Goal: Information Seeking & Learning: Learn about a topic

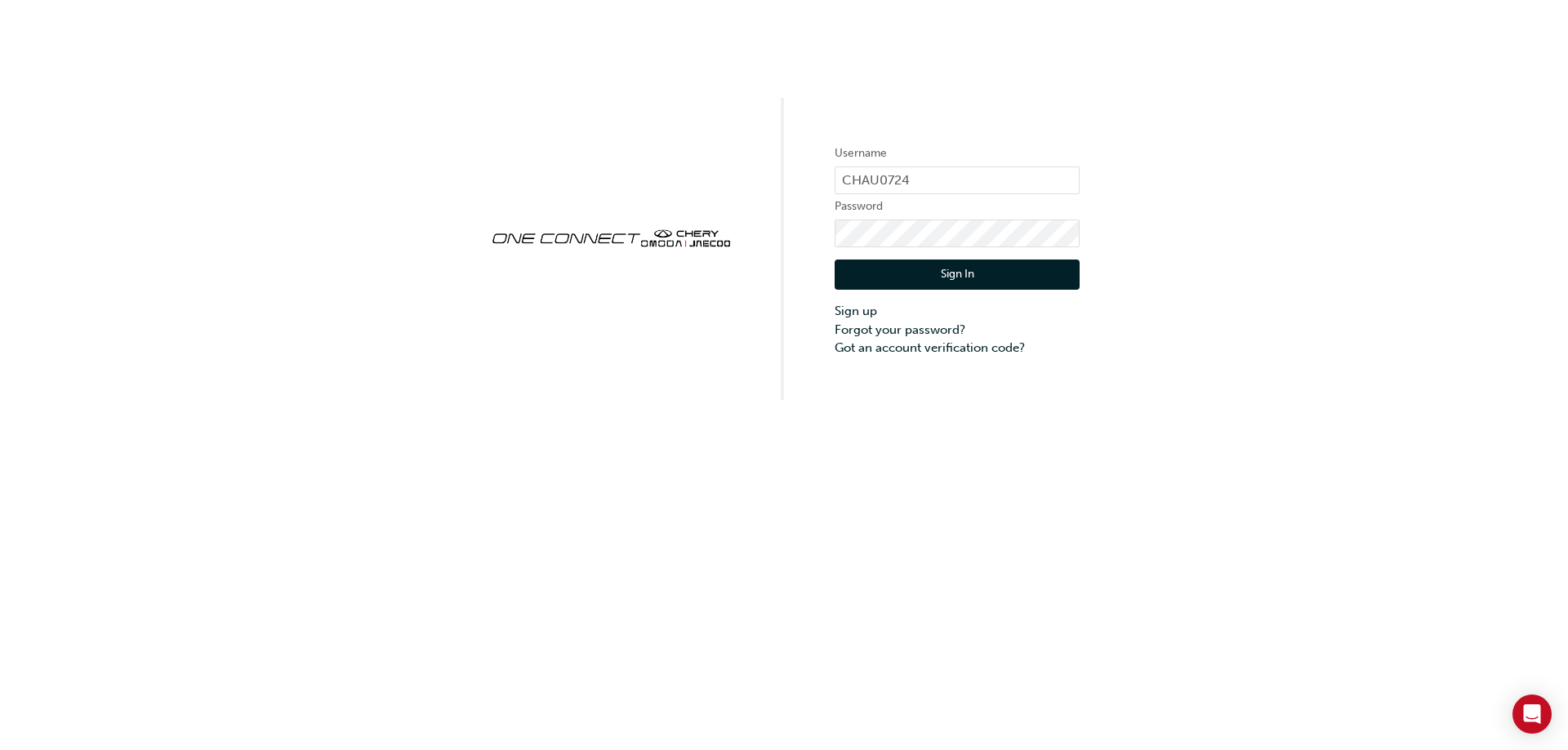
click at [935, 275] on button "Sign In" at bounding box center [957, 274] width 245 height 31
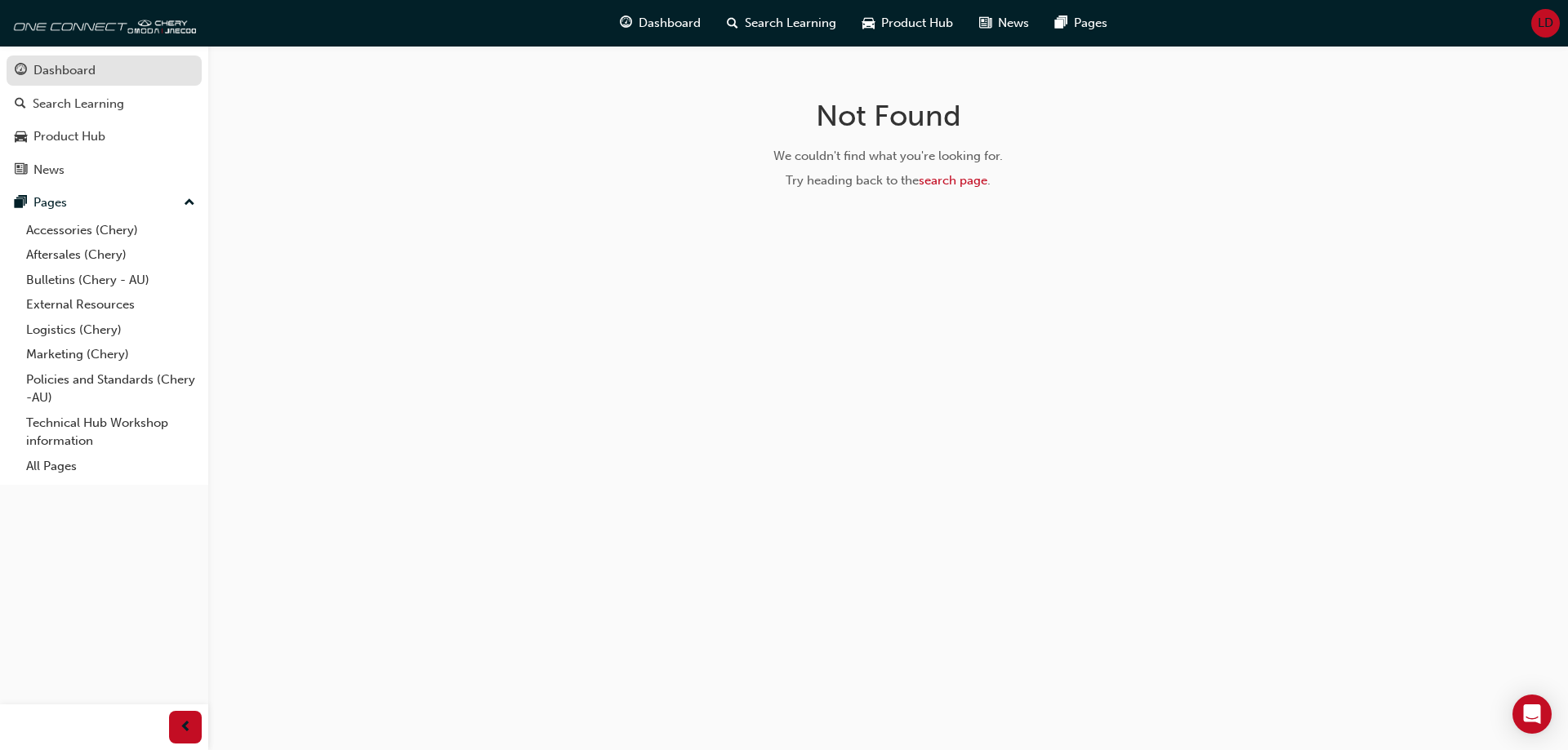
click at [85, 78] on div "Dashboard" at bounding box center [65, 70] width 62 height 19
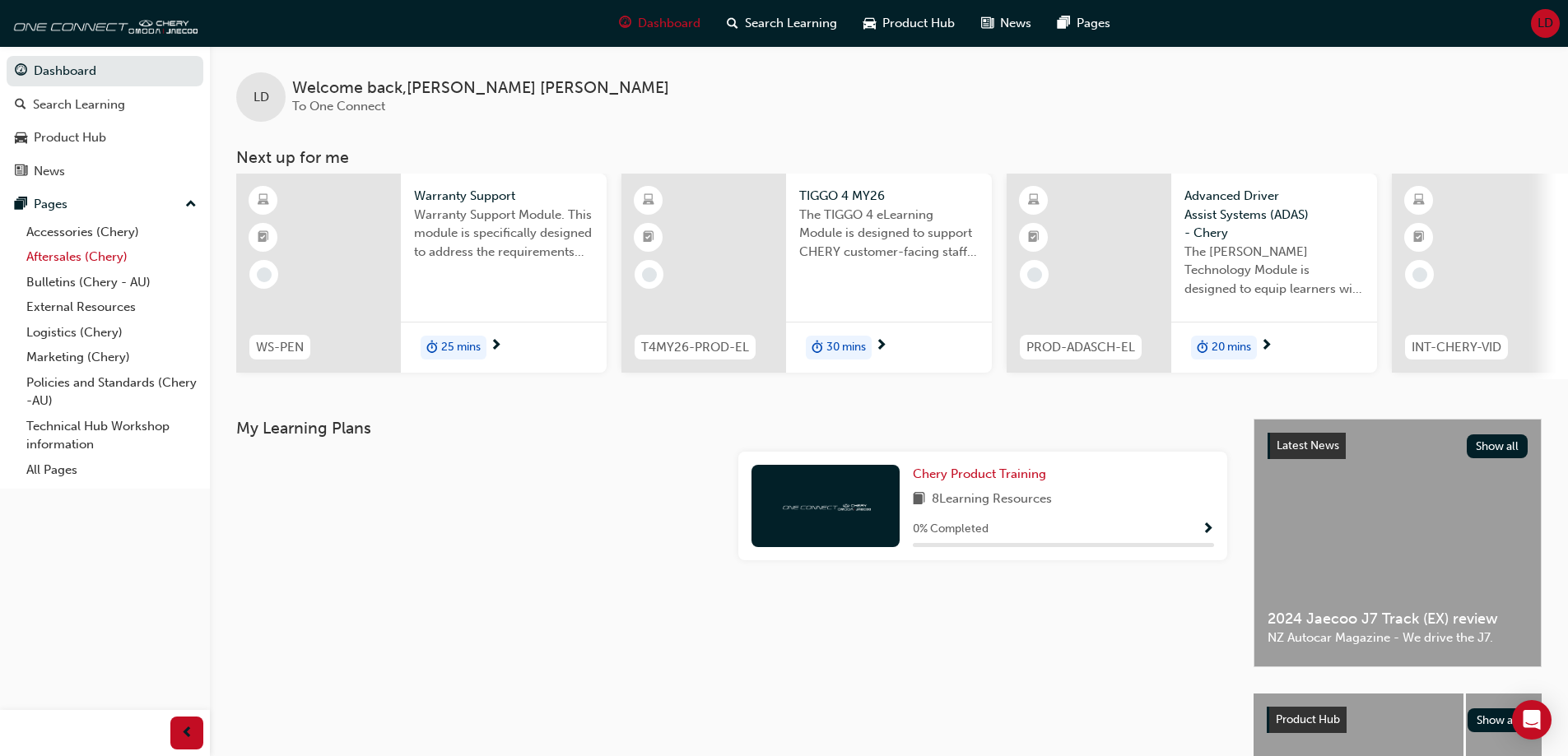
click at [81, 258] on link "Aftersales (Chery)" at bounding box center [111, 257] width 183 height 25
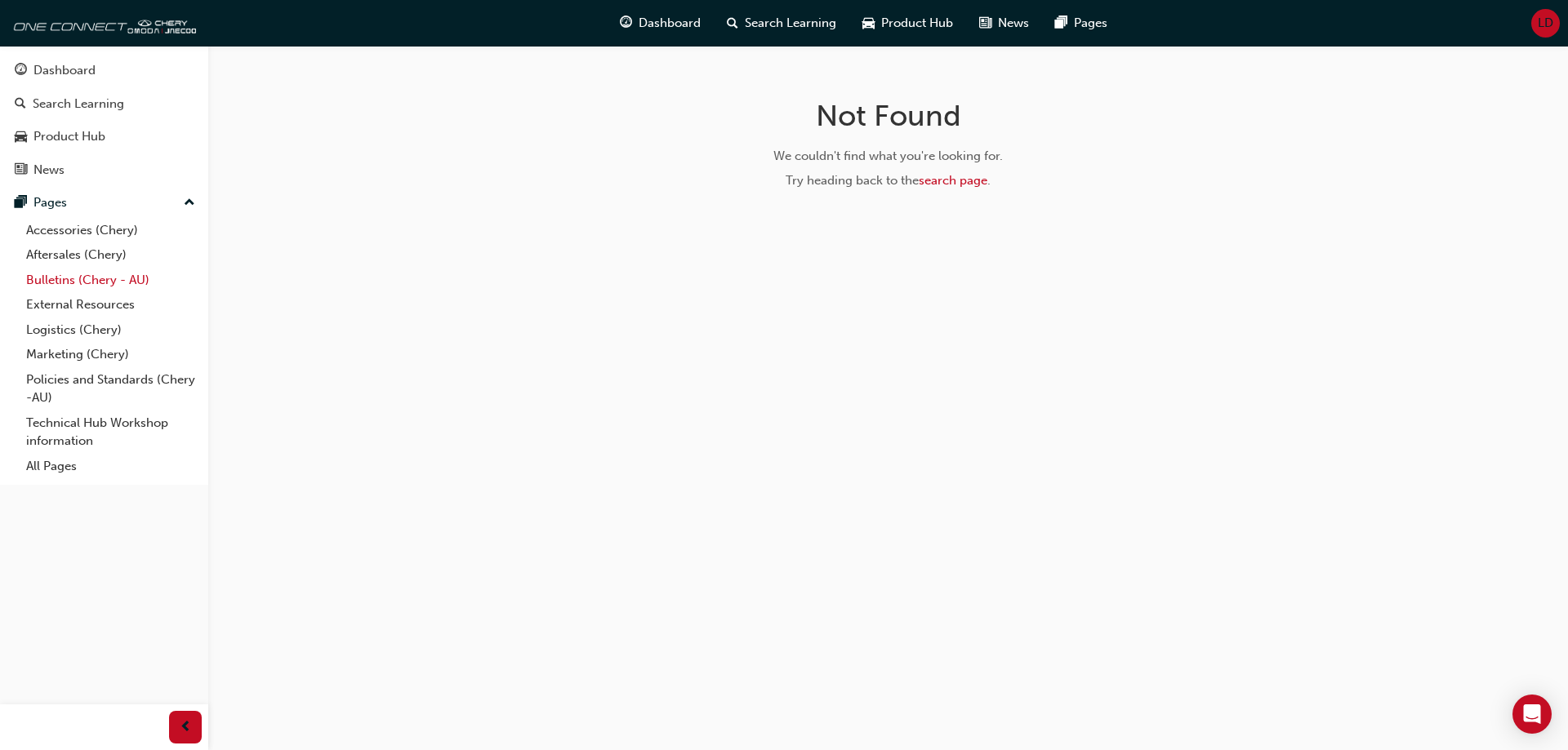
click at [57, 281] on link "Bulletins (Chery - AU)" at bounding box center [111, 280] width 182 height 25
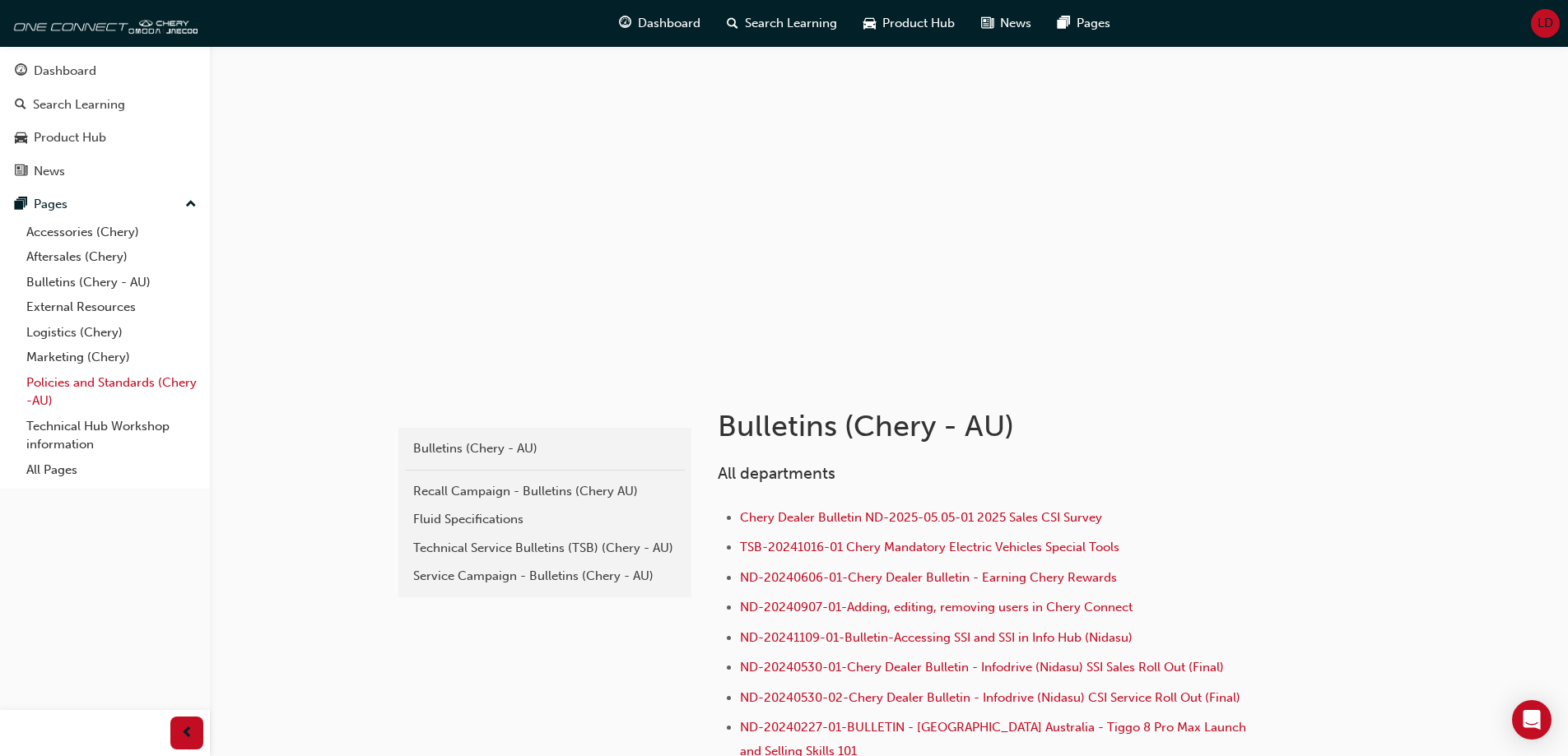
click at [102, 384] on link "Policies and Standards (Chery -AU)" at bounding box center [111, 392] width 183 height 43
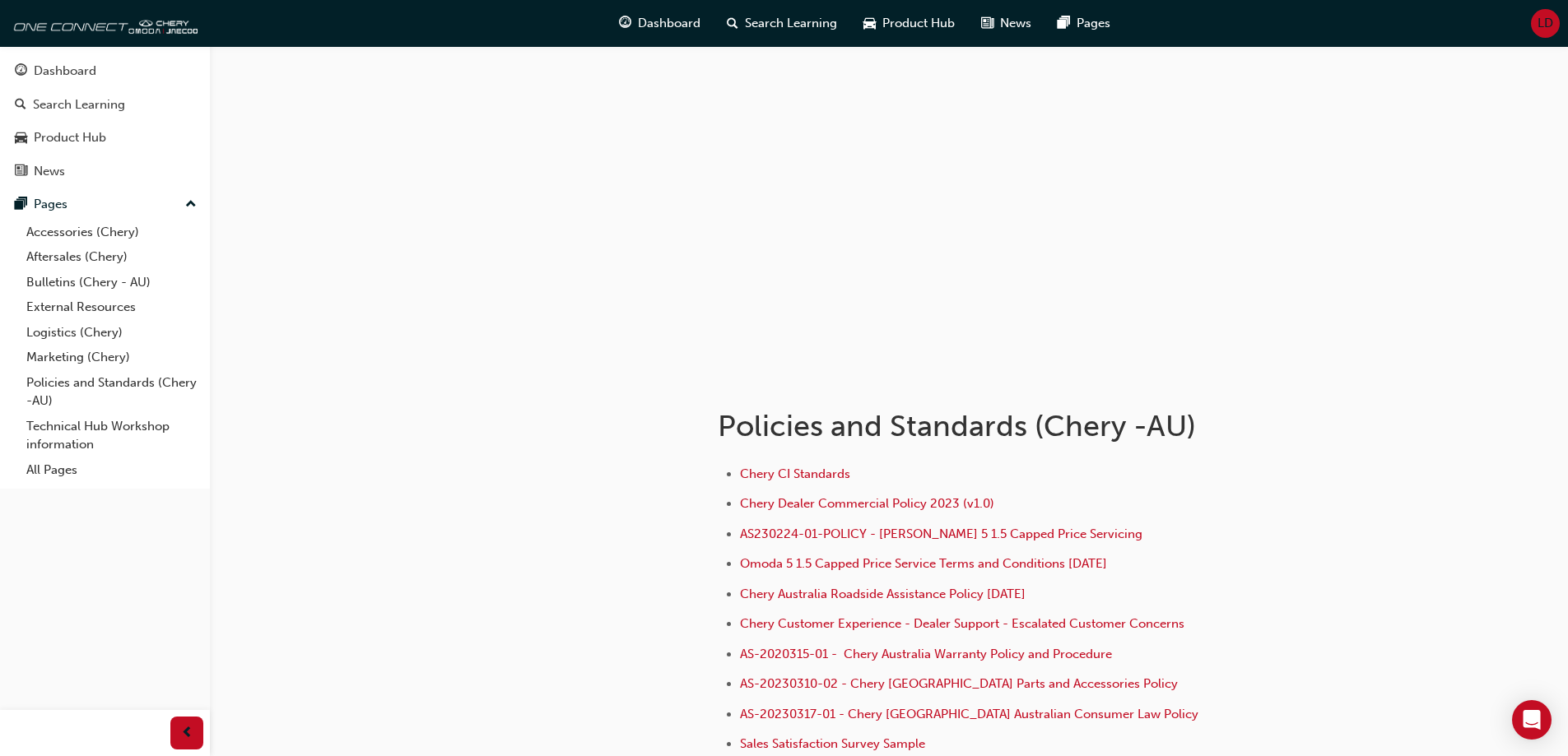
scroll to position [82, 0]
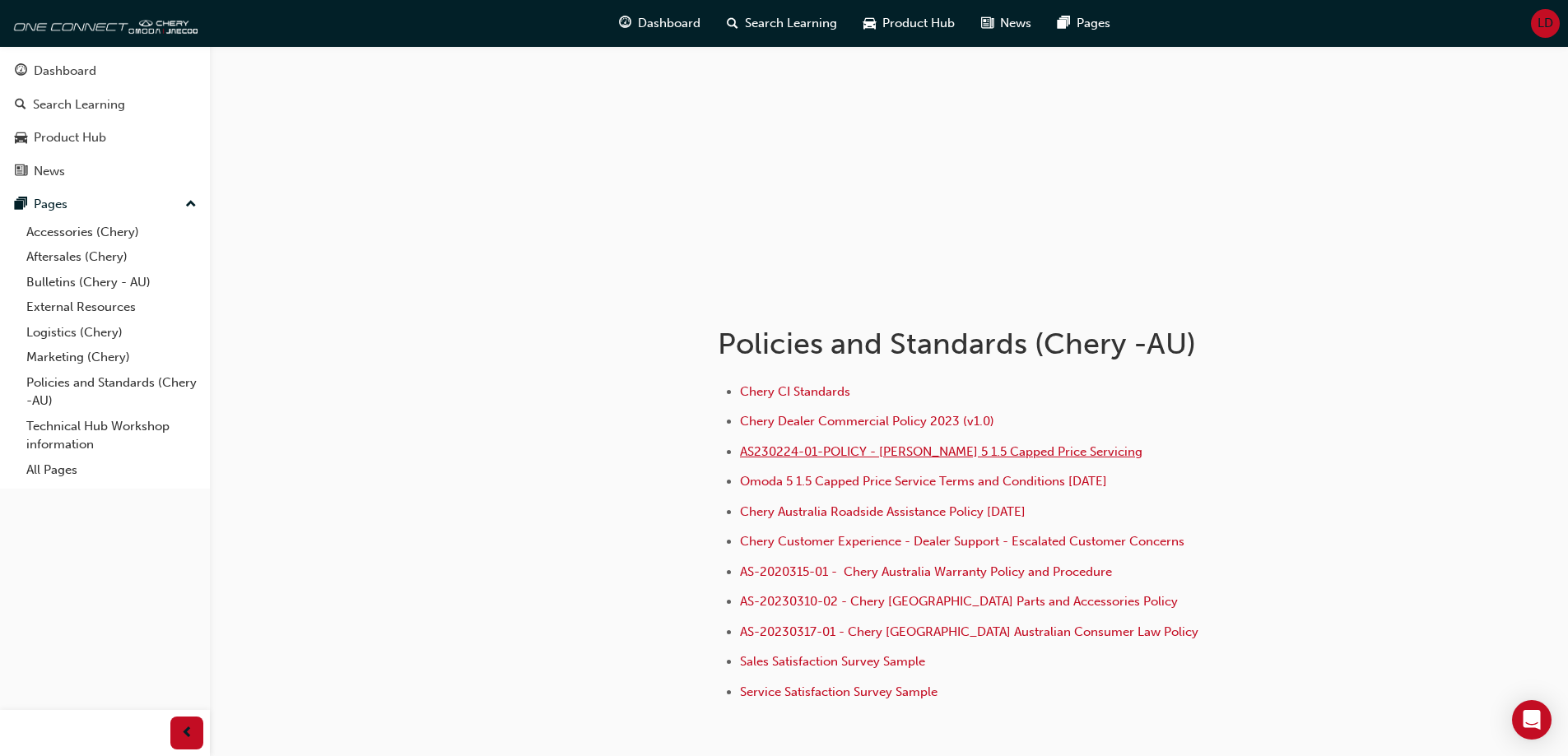
click at [1055, 453] on span "AS230224-01-POLICY - Chery Omoda 5 1.5 Capped Price Servicing" at bounding box center [941, 452] width 402 height 15
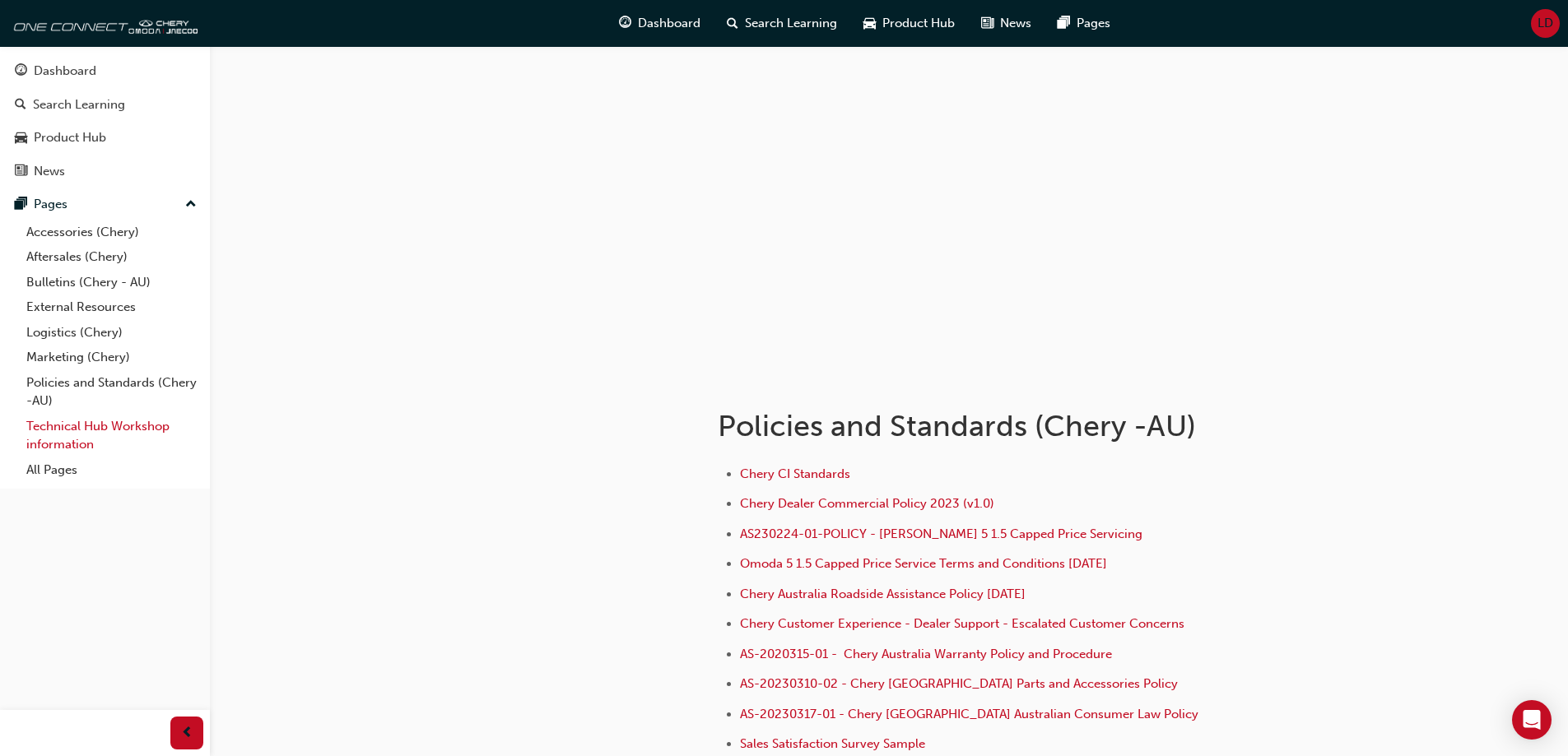
click at [96, 420] on link "Technical Hub Workshop information" at bounding box center [111, 435] width 183 height 43
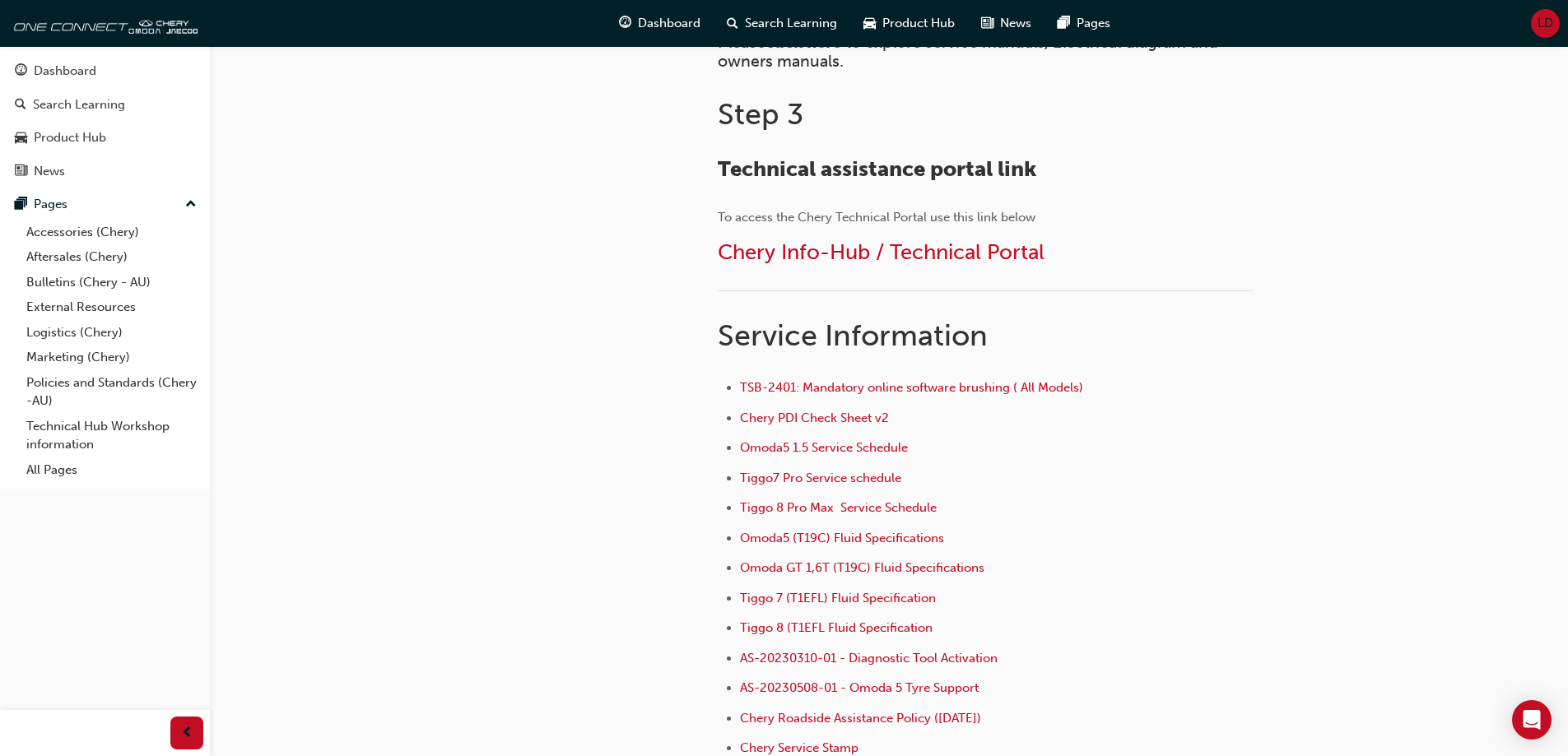
scroll to position [1068, 0]
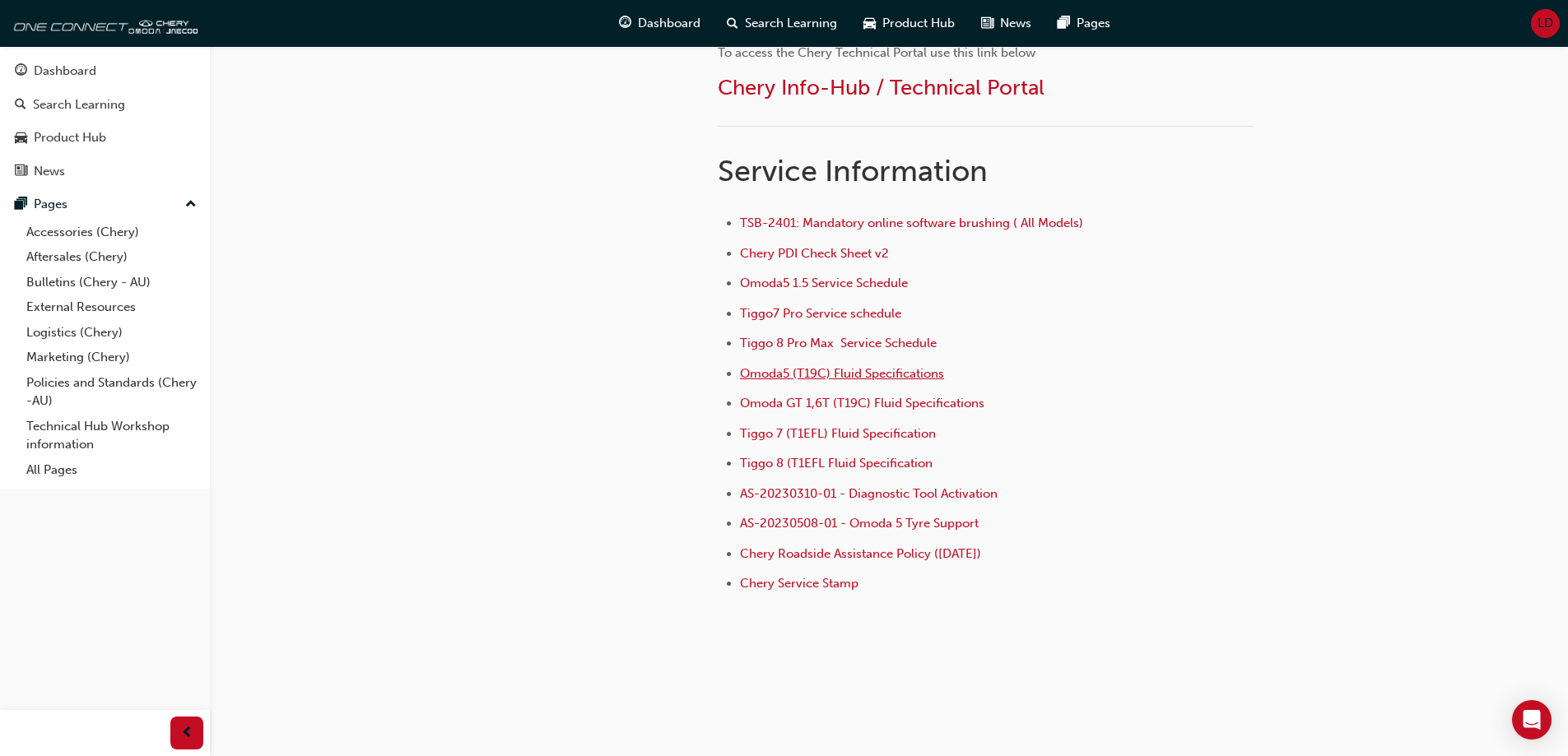
click at [865, 372] on span "Omoda5 (T19C) Fluid Specifications" at bounding box center [842, 374] width 204 height 15
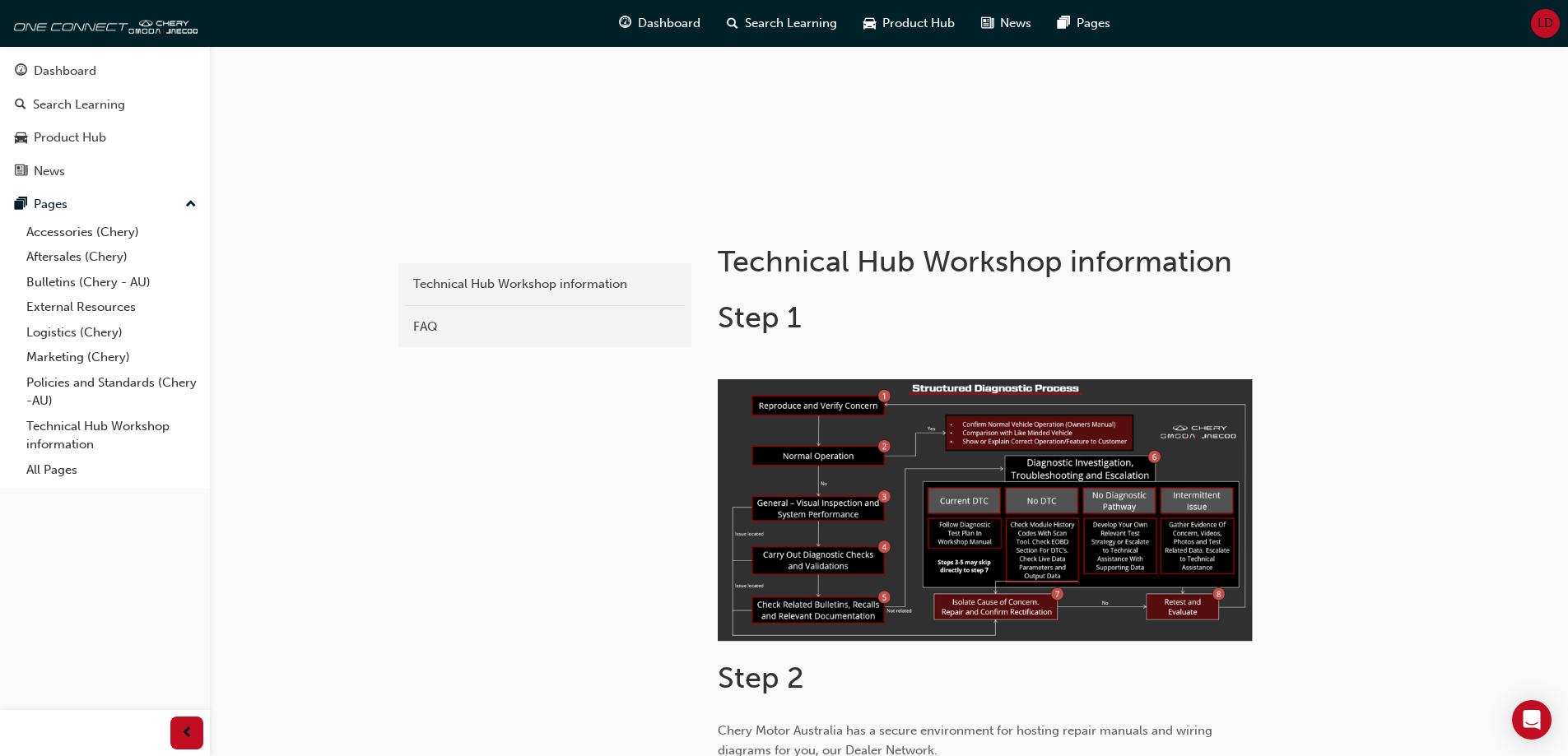
scroll to position [247, 0]
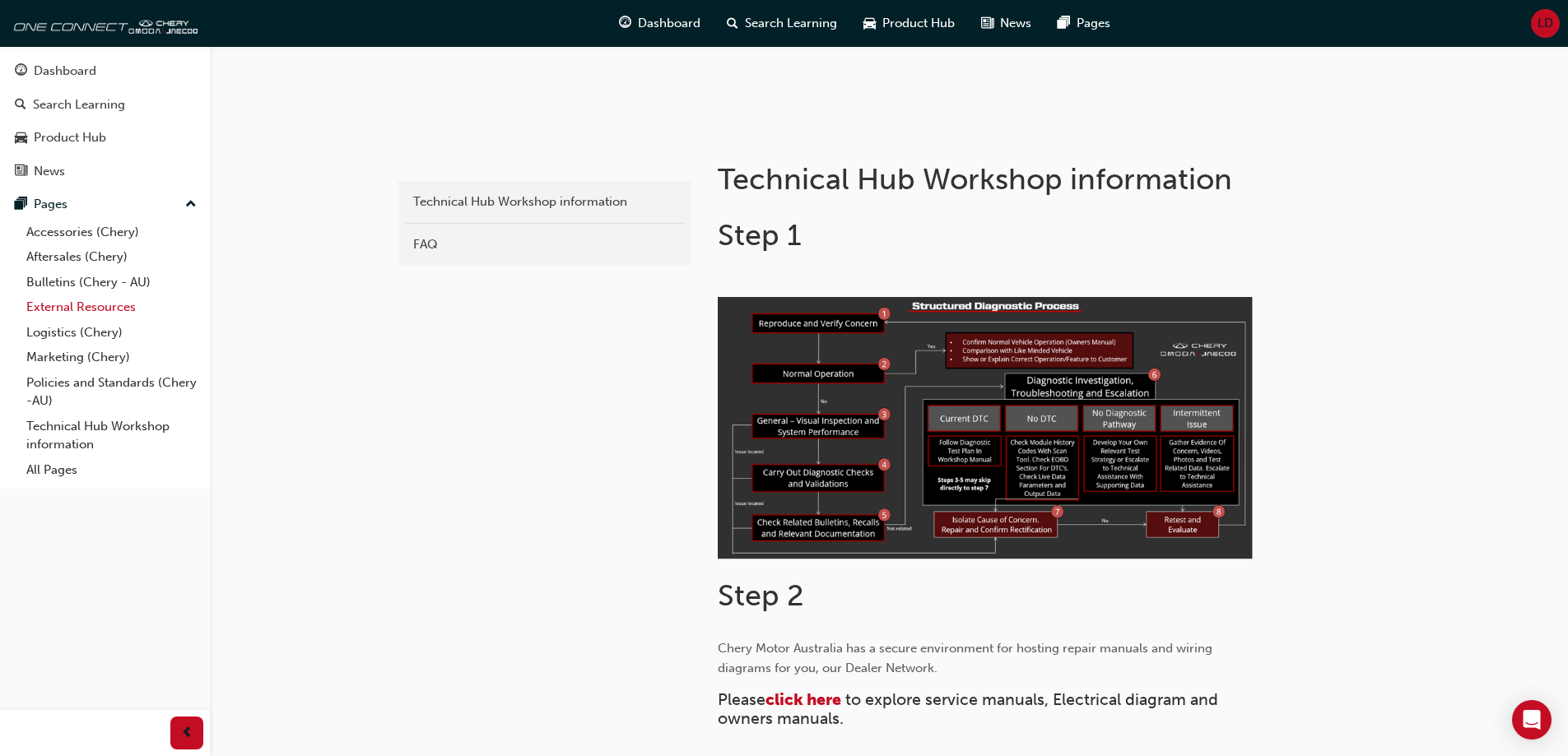
click at [83, 303] on link "External Resources" at bounding box center [111, 307] width 183 height 25
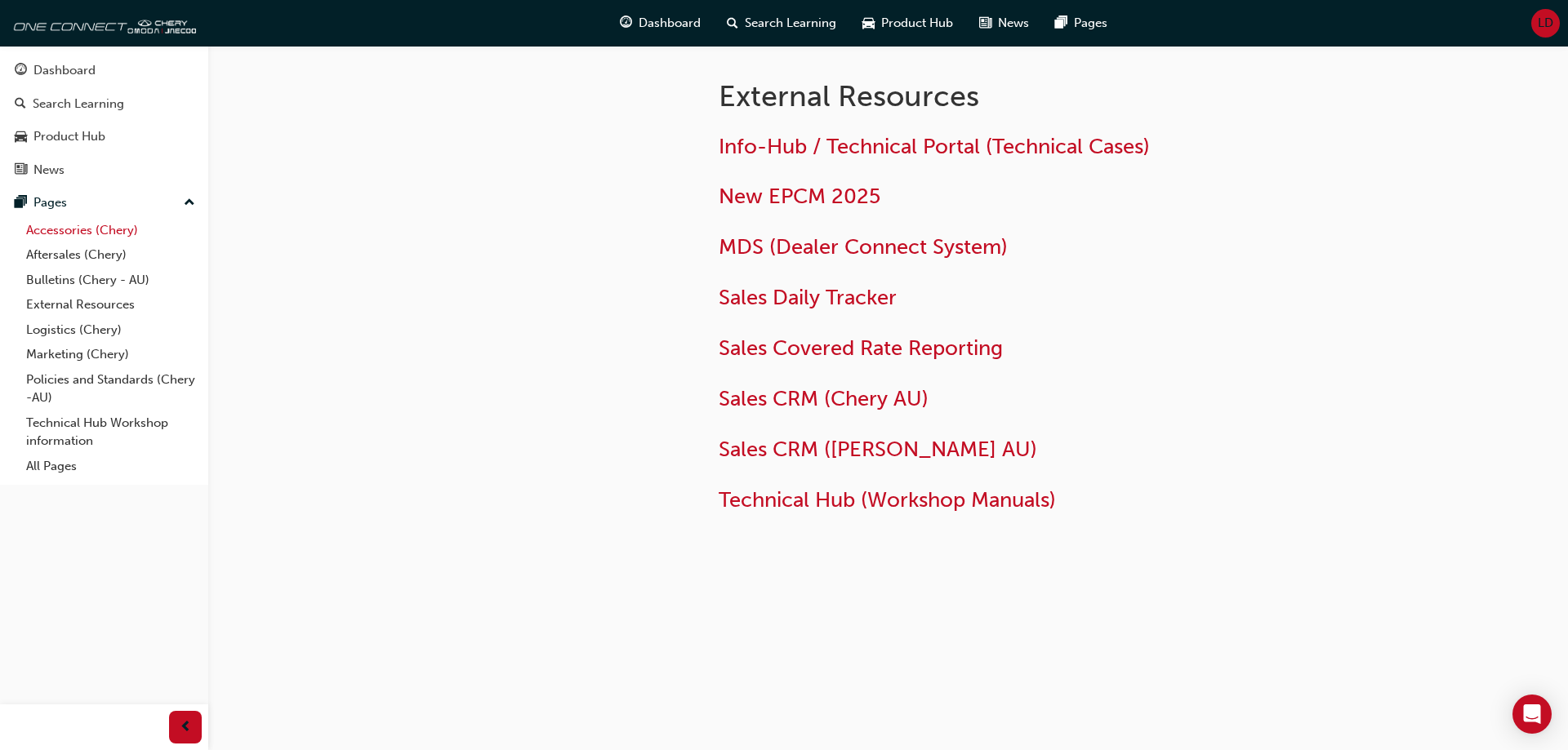
click at [78, 232] on link "Accessories (Chery)" at bounding box center [111, 230] width 182 height 25
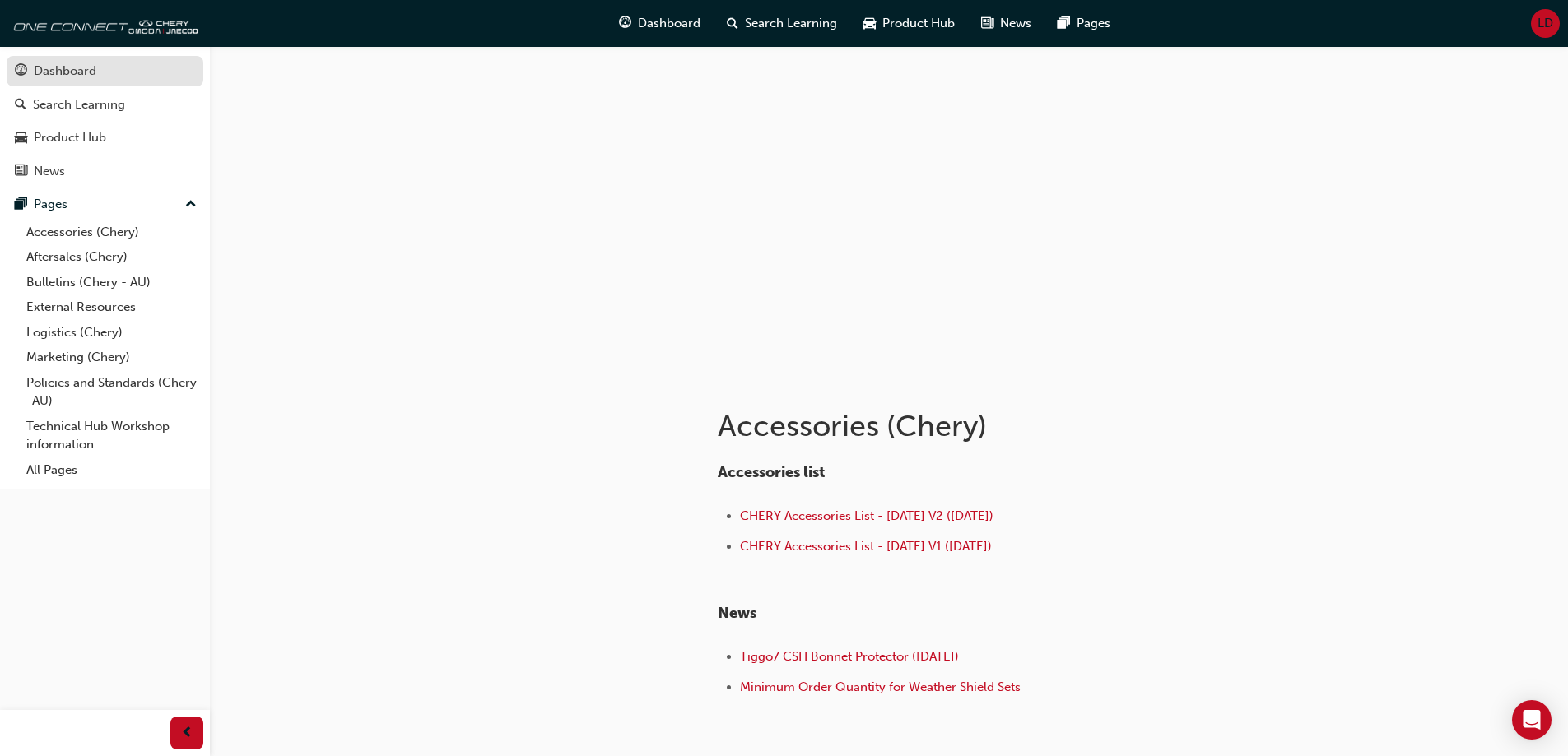
click at [72, 67] on div "Dashboard" at bounding box center [65, 71] width 62 height 19
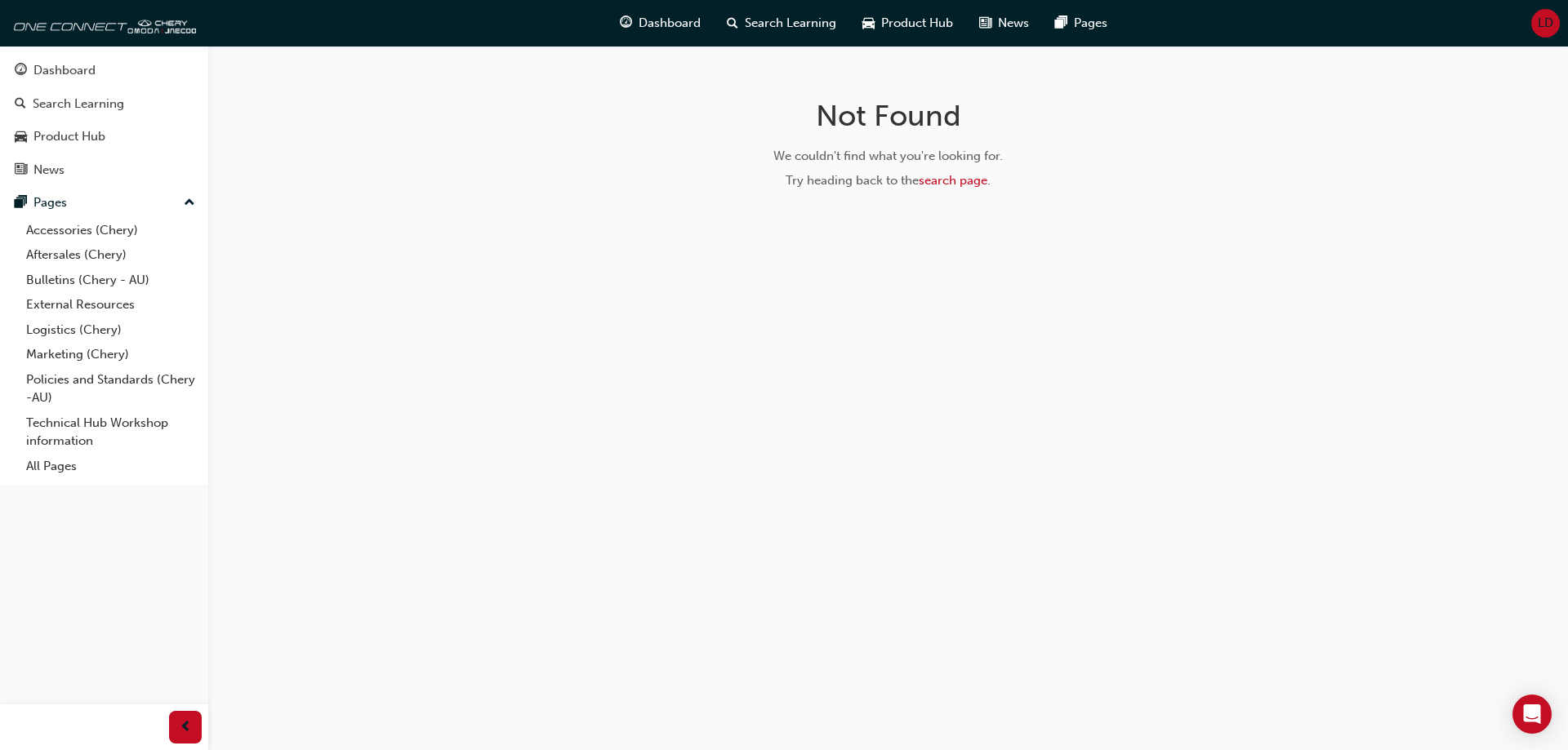
click at [1543, 22] on span "LD" at bounding box center [1545, 23] width 16 height 19
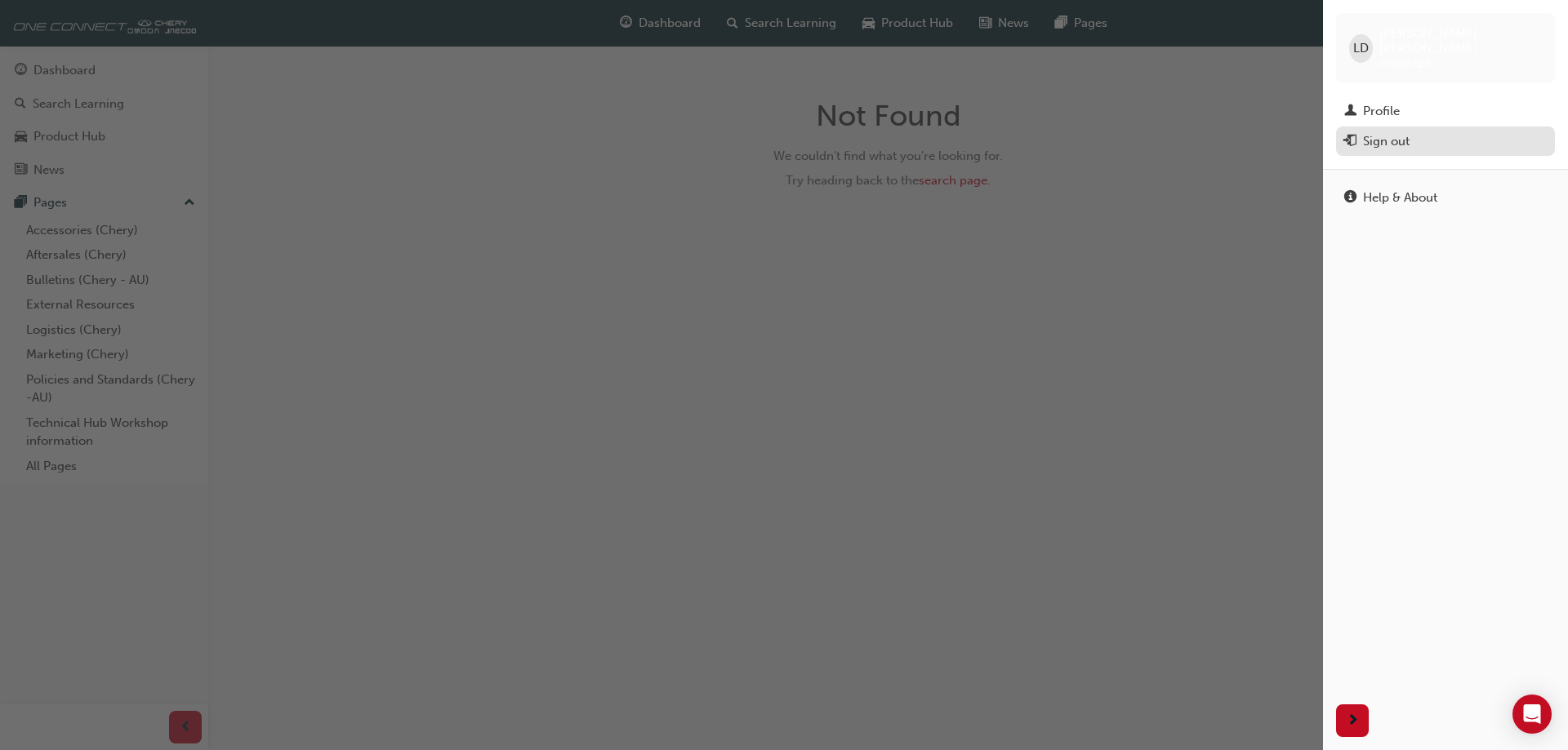
click at [1377, 132] on div "Sign out" at bounding box center [1386, 141] width 47 height 19
